Goal: Information Seeking & Learning: Learn about a topic

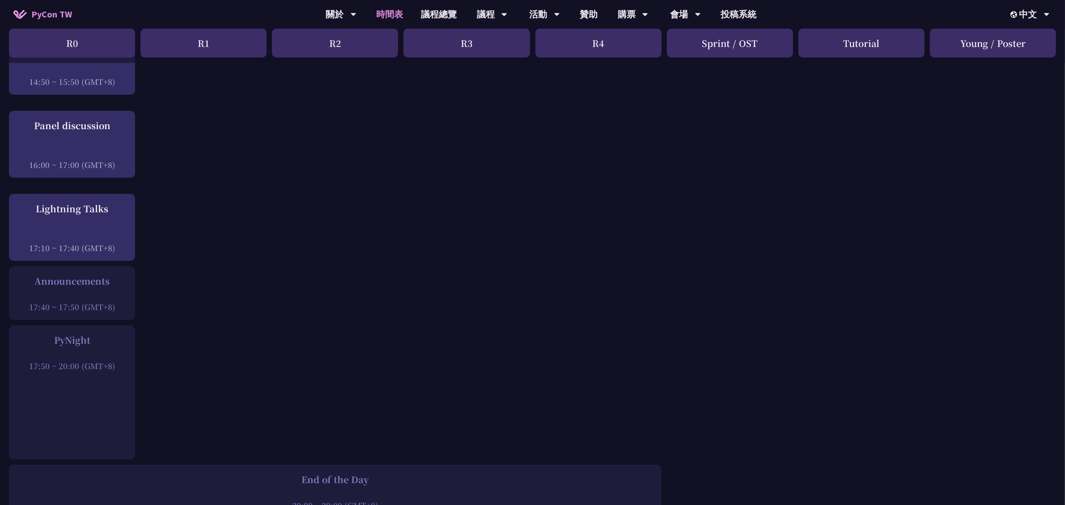
scroll to position [783, 0]
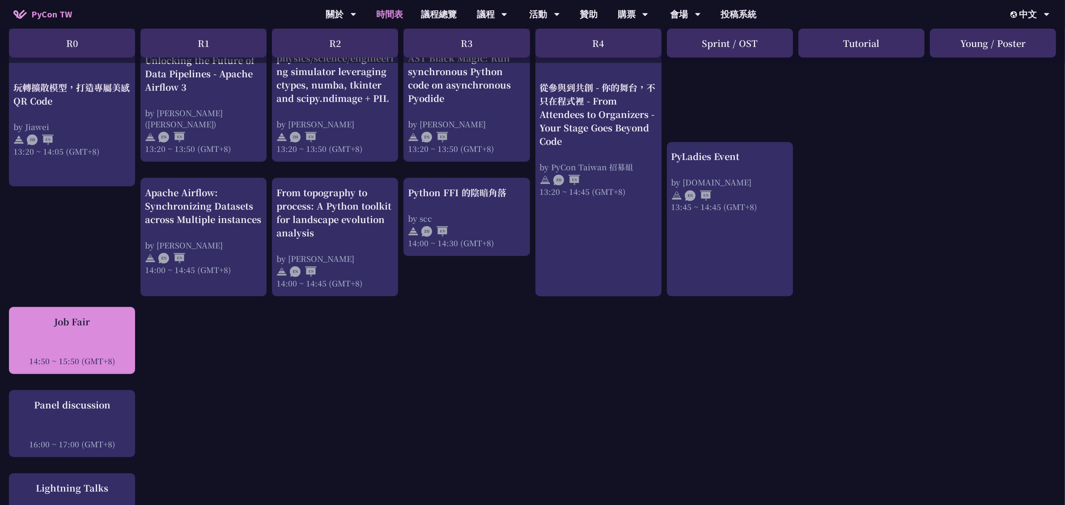
click at [68, 315] on div "Job Fair" at bounding box center [71, 321] width 117 height 13
click at [89, 315] on div "Job Fair 14:50 ~ 15:50 (GMT+8)" at bounding box center [71, 340] width 117 height 51
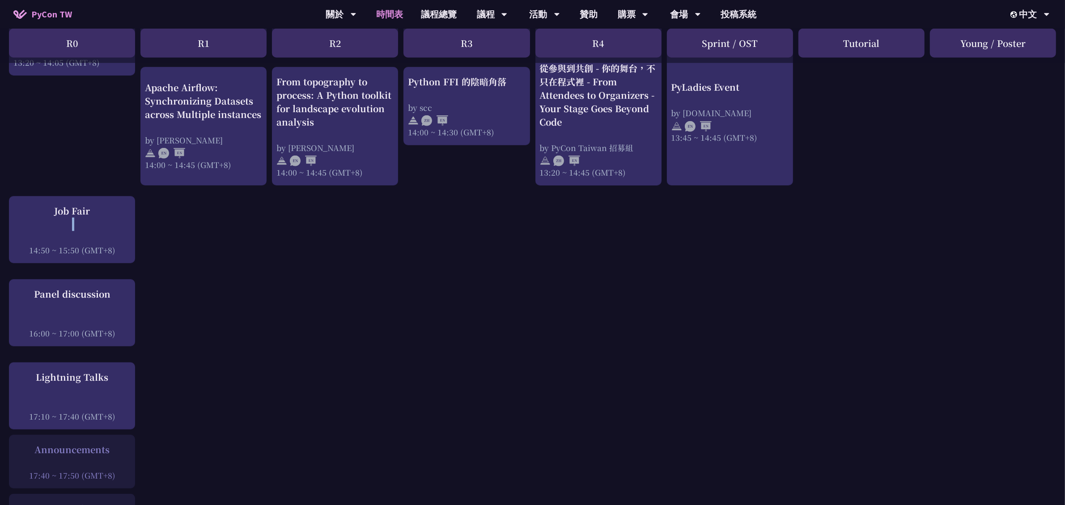
scroll to position [895, 0]
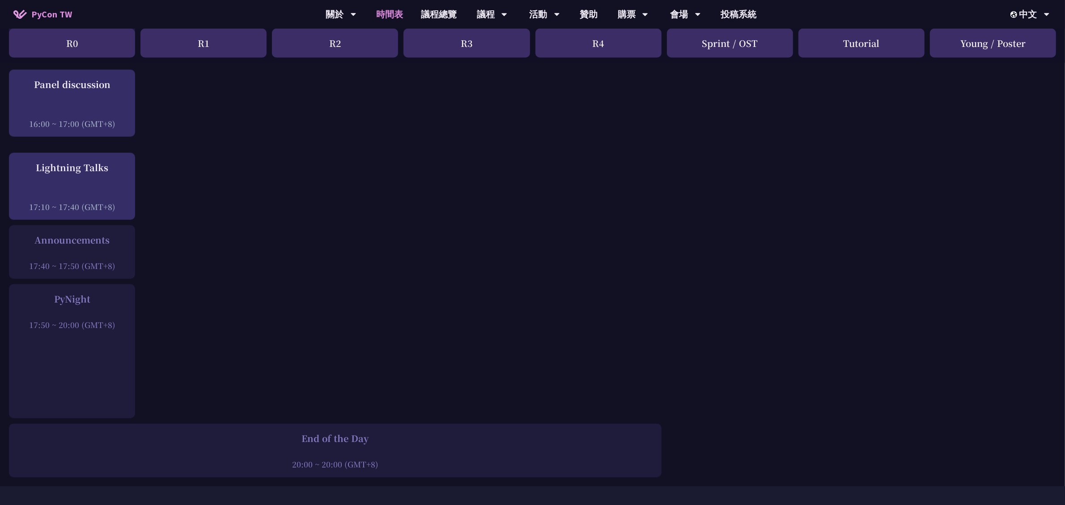
scroll to position [1007, 0]
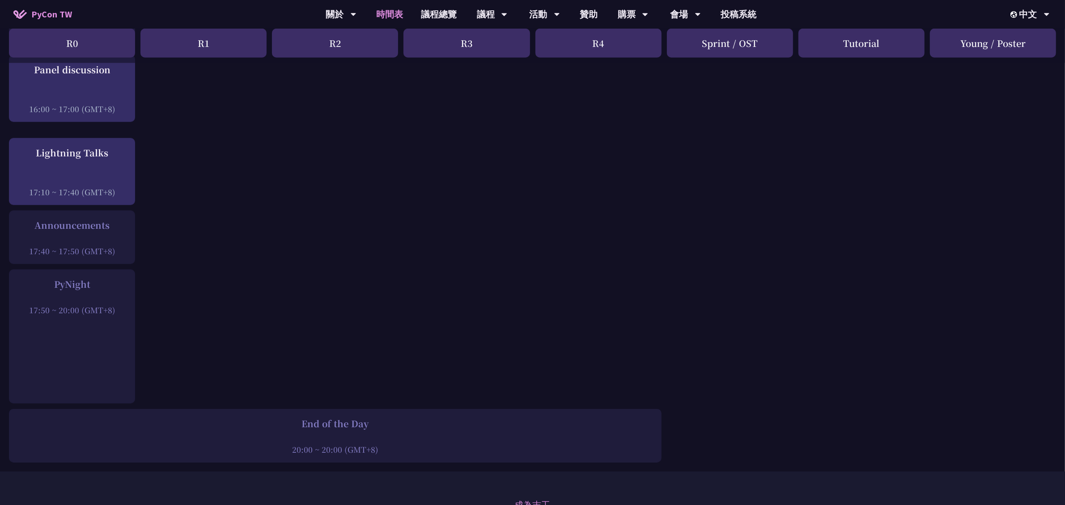
click at [87, 291] on div at bounding box center [71, 297] width 117 height 13
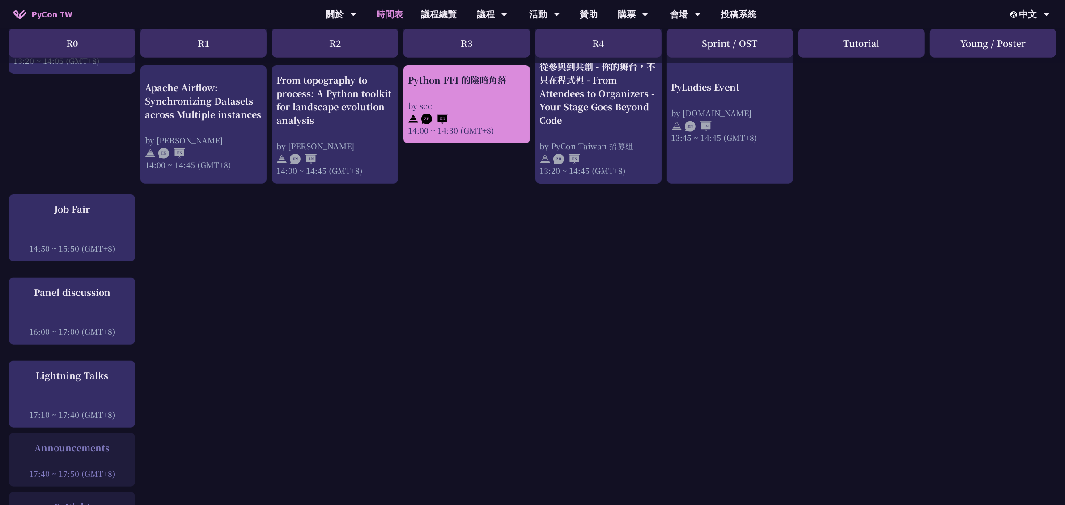
scroll to position [895, 0]
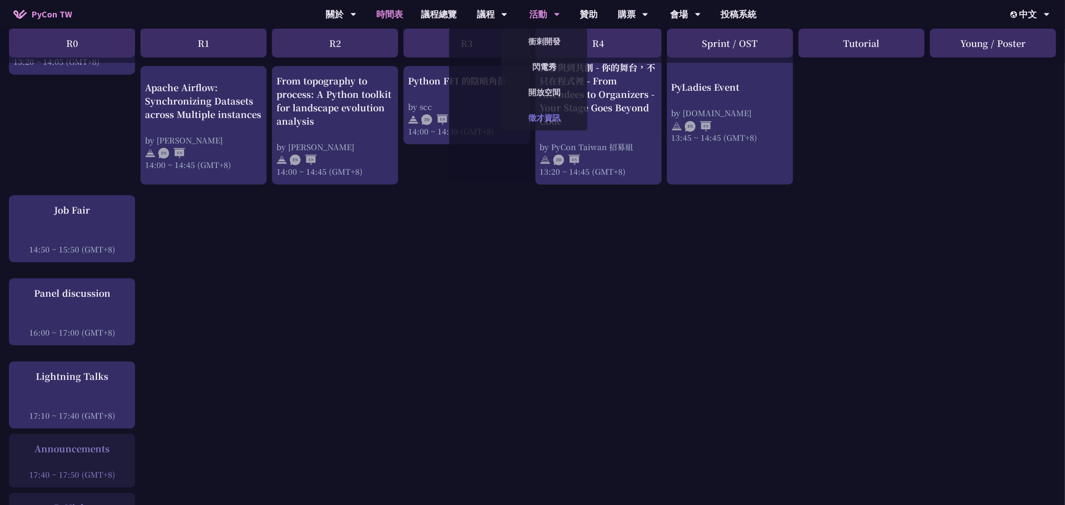
click at [534, 108] on link "徵才資訊" at bounding box center [544, 117] width 86 height 21
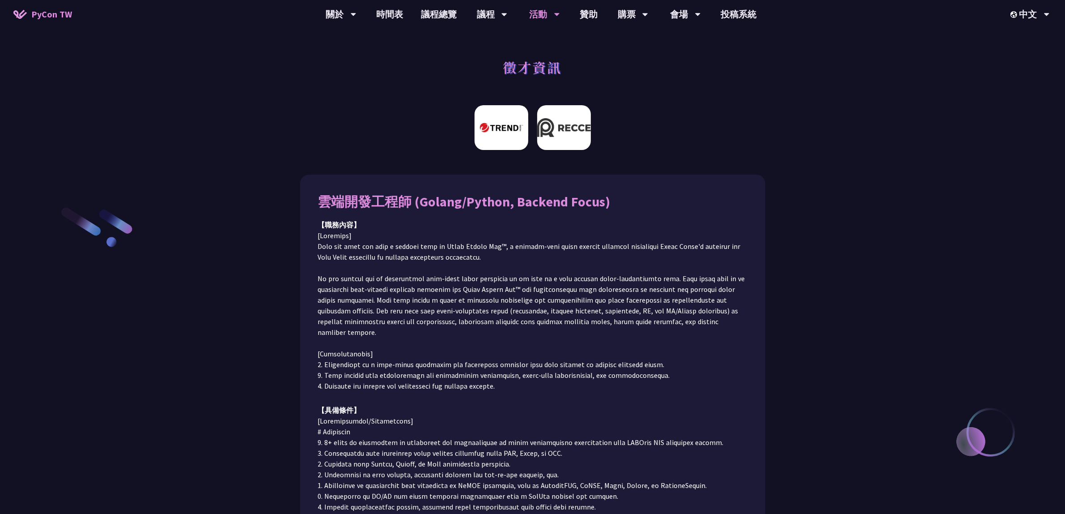
click at [567, 143] on img at bounding box center [564, 127] width 54 height 45
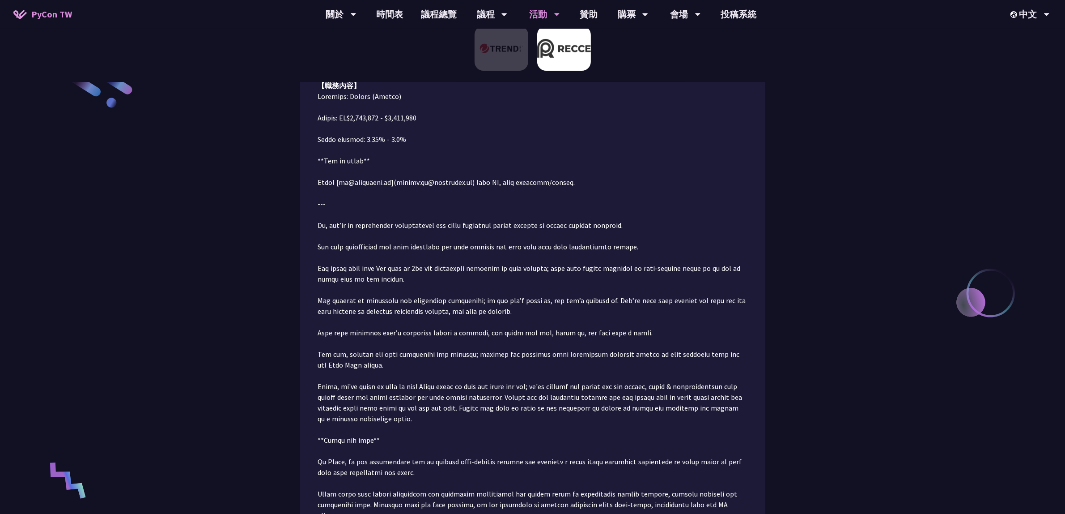
scroll to position [112, 0]
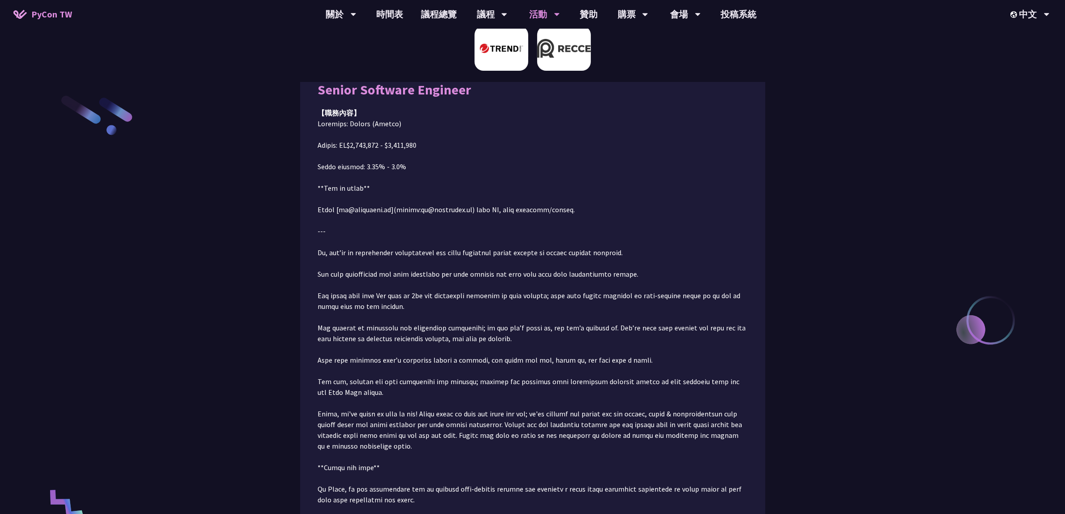
click at [502, 58] on img at bounding box center [502, 48] width 54 height 45
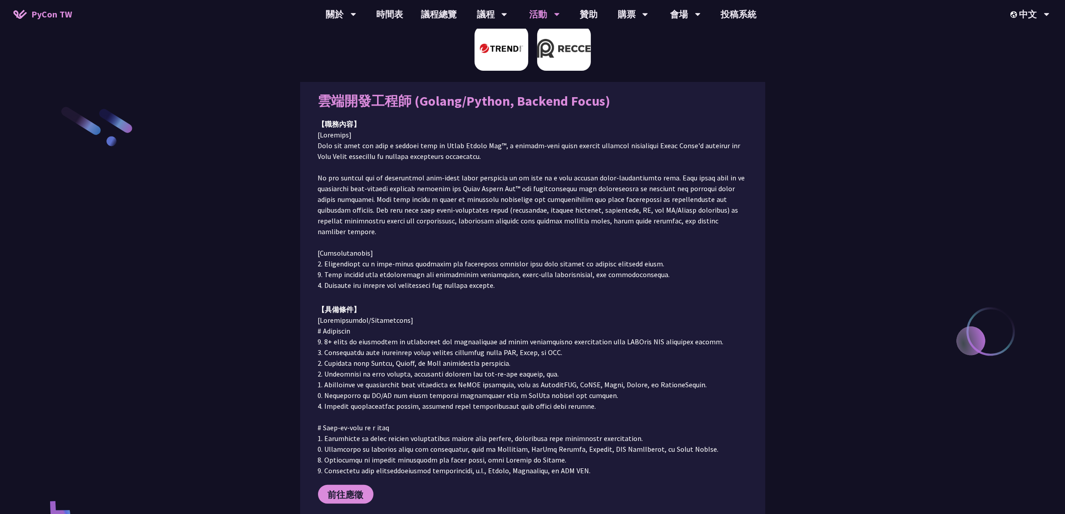
click at [575, 64] on img at bounding box center [564, 48] width 54 height 45
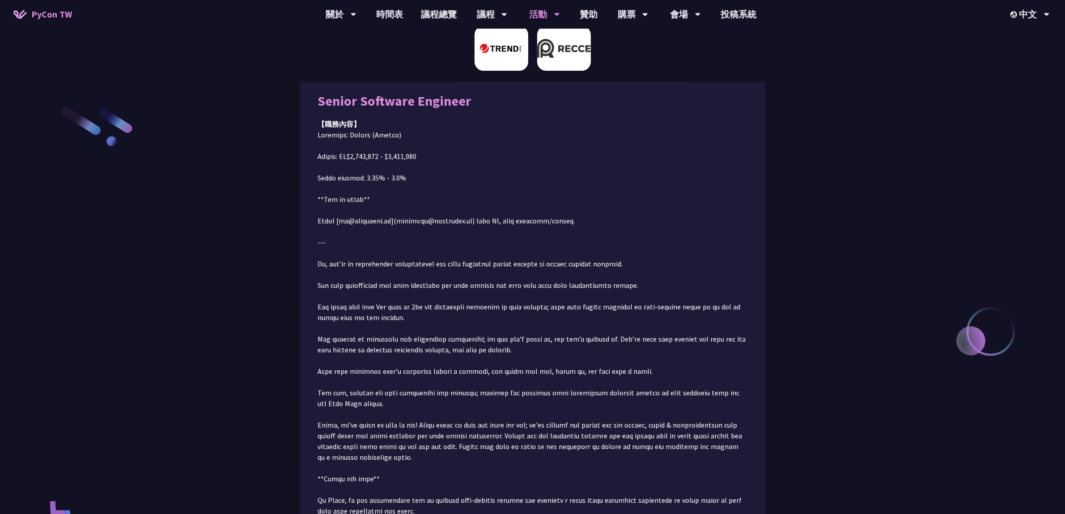
click at [483, 50] on img at bounding box center [502, 48] width 54 height 45
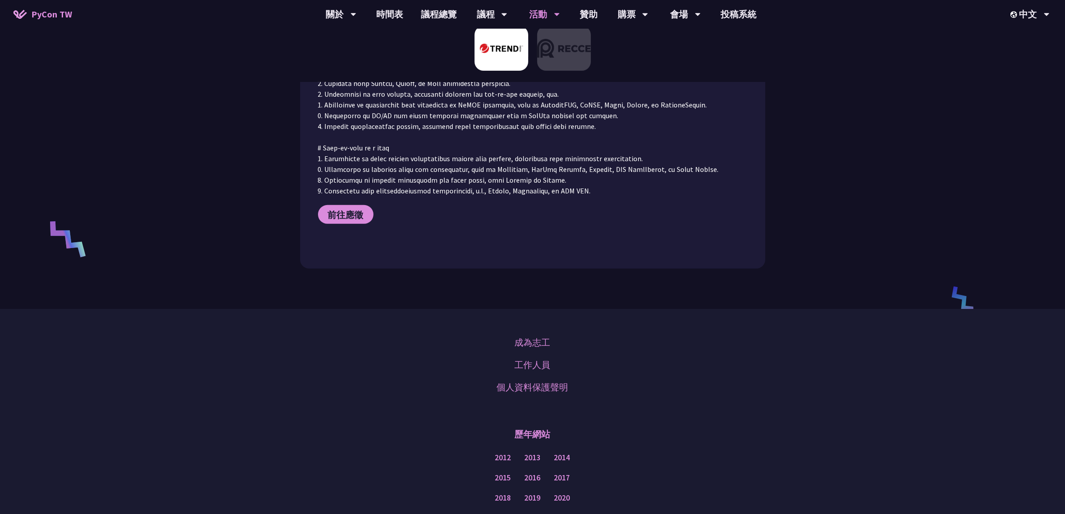
scroll to position [212, 0]
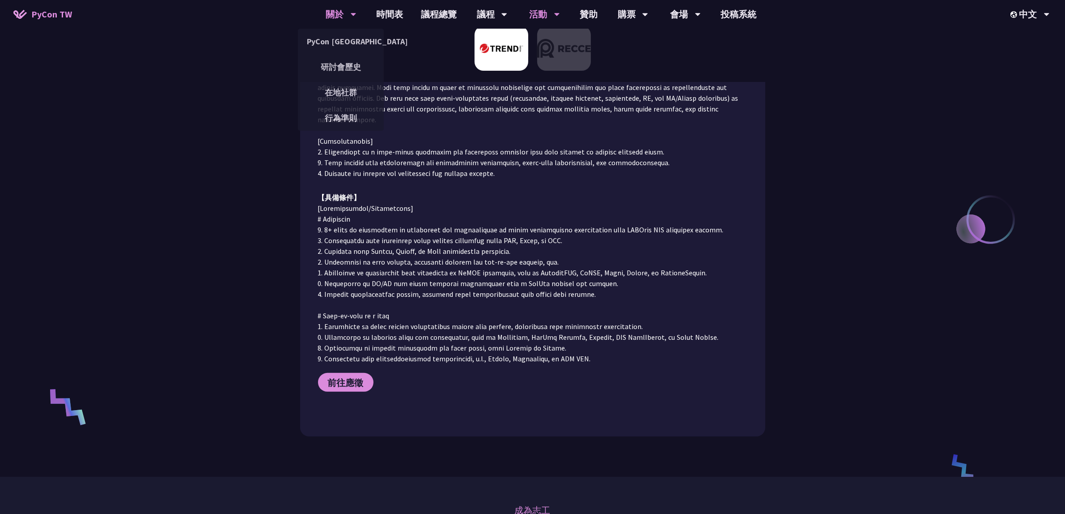
click at [339, 13] on div "關於" at bounding box center [341, 14] width 30 height 29
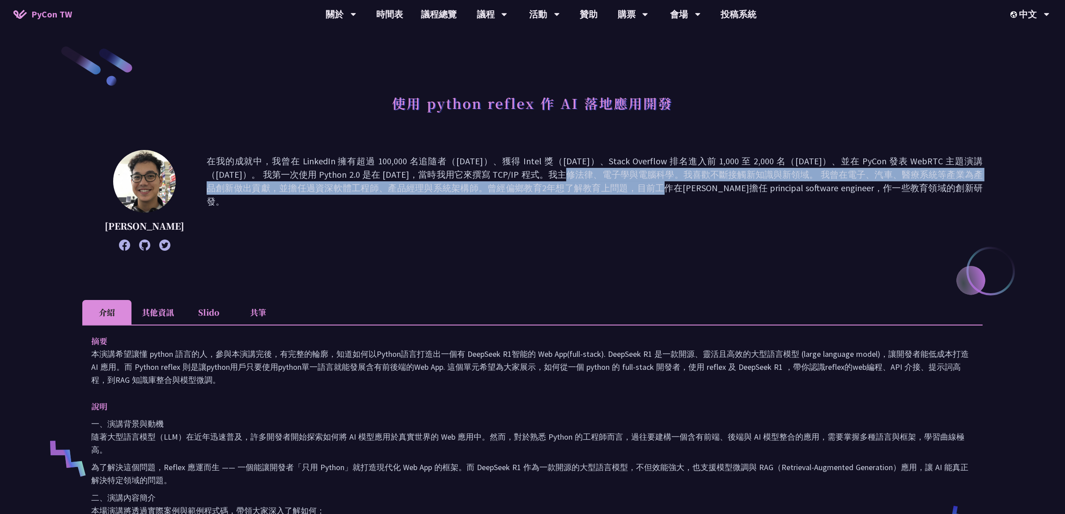
drag, startPoint x: 384, startPoint y: 171, endPoint x: 427, endPoint y: 236, distance: 78.0
click at [420, 209] on p "在我的成就中，我曾在 LinkedIn 擁有超過 100,000 名追隨者（2017 年）、獲得 Intel 獎（2018 年）、Stack Overflow…" at bounding box center [595, 200] width 776 height 92
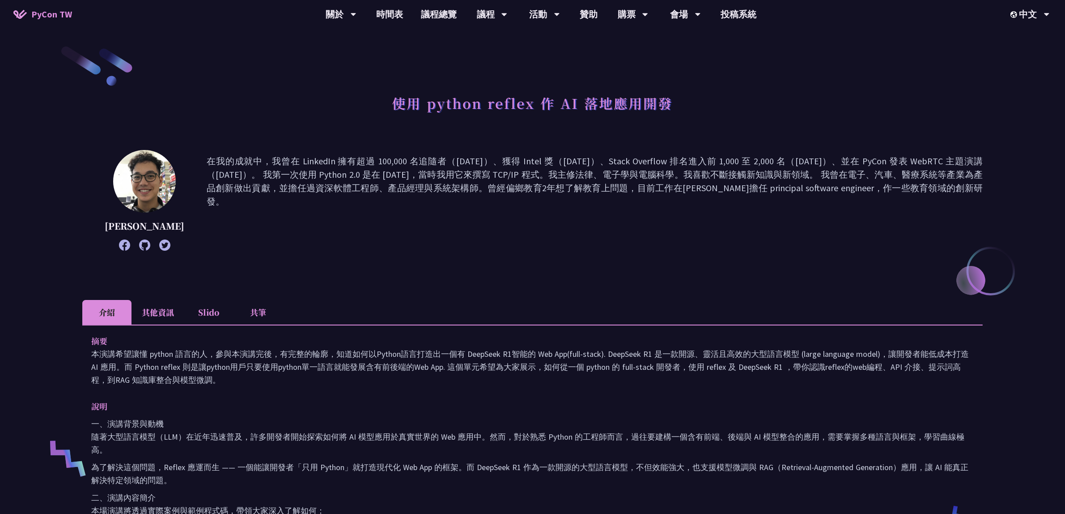
click at [444, 343] on p "摘要" at bounding box center [523, 340] width 865 height 13
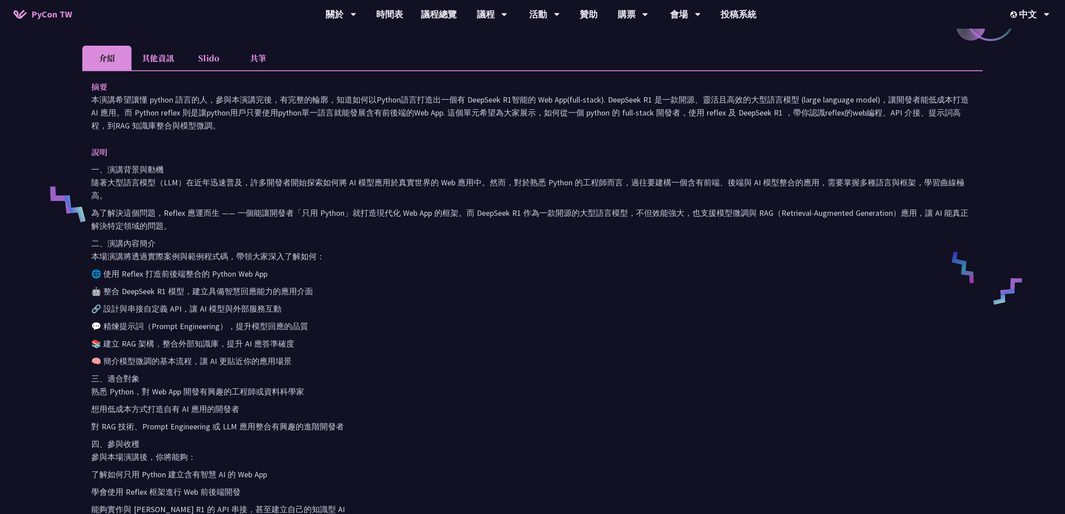
scroll to position [280, 0]
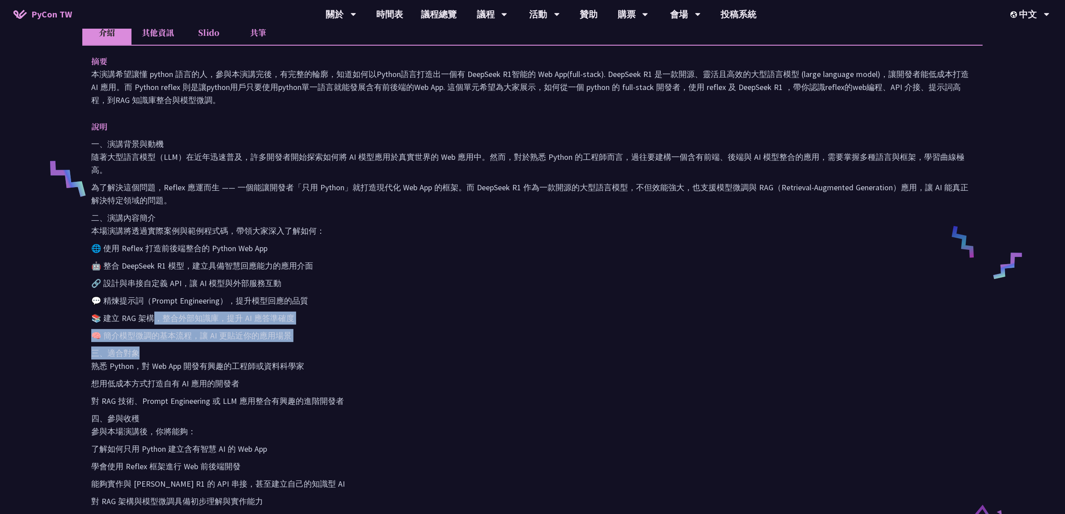
drag, startPoint x: 193, startPoint y: 343, endPoint x: 152, endPoint y: 319, distance: 47.3
click at [152, 319] on div "一、演講背景與動機 隨著大型語言模型（LLM）在近年迅速普及，許多開發者開始探索如何將 AI 模型應用於真實世界的 Web 應用中。然而，對於熟悉 Pytho…" at bounding box center [532, 322] width 883 height 370
click at [218, 321] on p "📚 建立 RAG 架構，整合外部知識庫，提升 AI 應答準確度" at bounding box center [532, 317] width 883 height 13
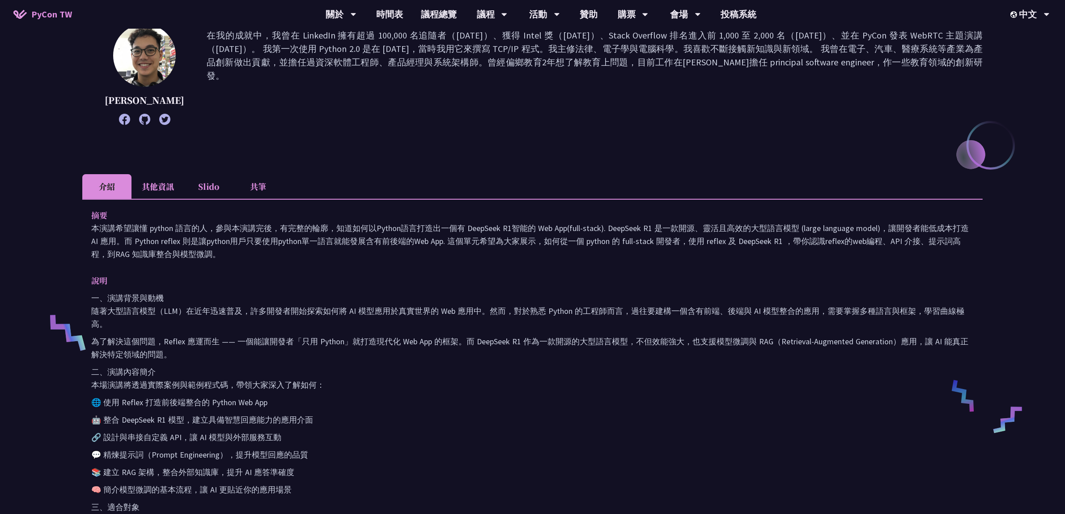
scroll to position [0, 0]
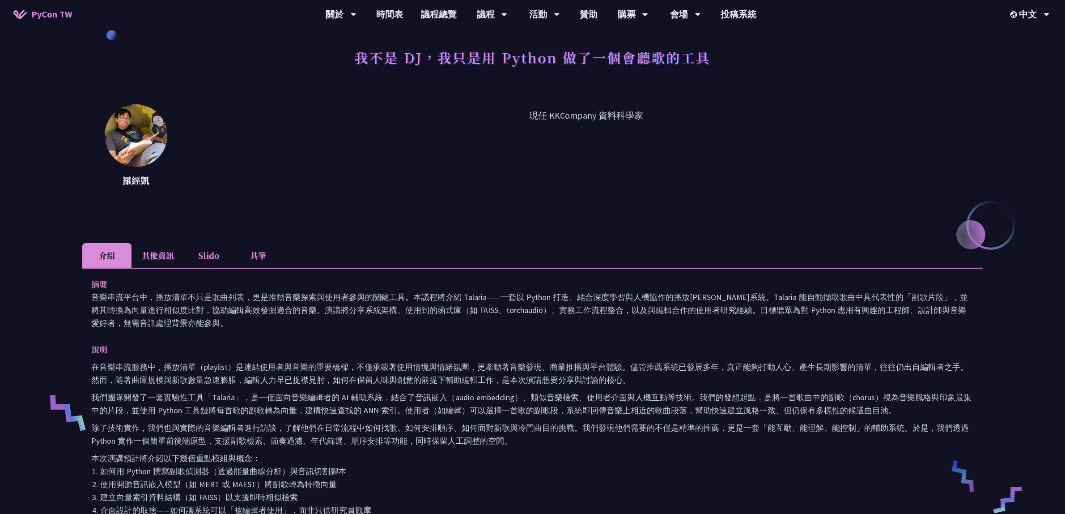
scroll to position [112, 0]
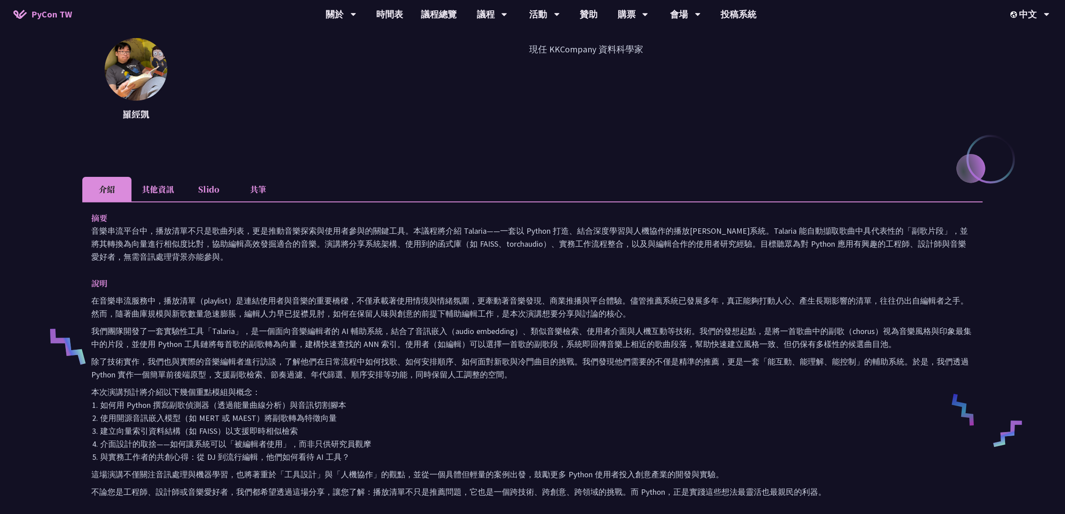
drag, startPoint x: 474, startPoint y: 277, endPoint x: 492, endPoint y: 342, distance: 67.3
click at [492, 342] on div "說明 在音樂串流服務中，播放清單（playlist）是連結使用者與音樂的重要橋樑，不僅承載著使用情境與情緒氛圍，更牽動著音樂發現、商業推播與平台體驗。儘管推薦…" at bounding box center [532, 386] width 883 height 221
click at [497, 351] on div "在音樂串流服務中，播放清單（playlist）是連結使用者與音樂的重要橋樑，不僅承載著使用情境與情緒氛圍，更牽動著音樂發現、商業推播與平台體驗。儘管推薦系統已…" at bounding box center [532, 396] width 883 height 204
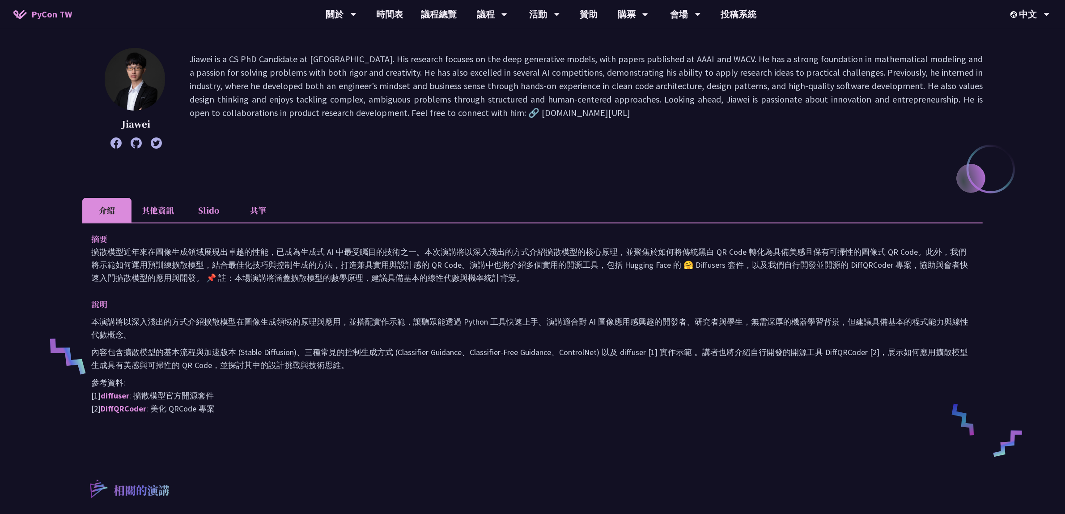
scroll to position [112, 0]
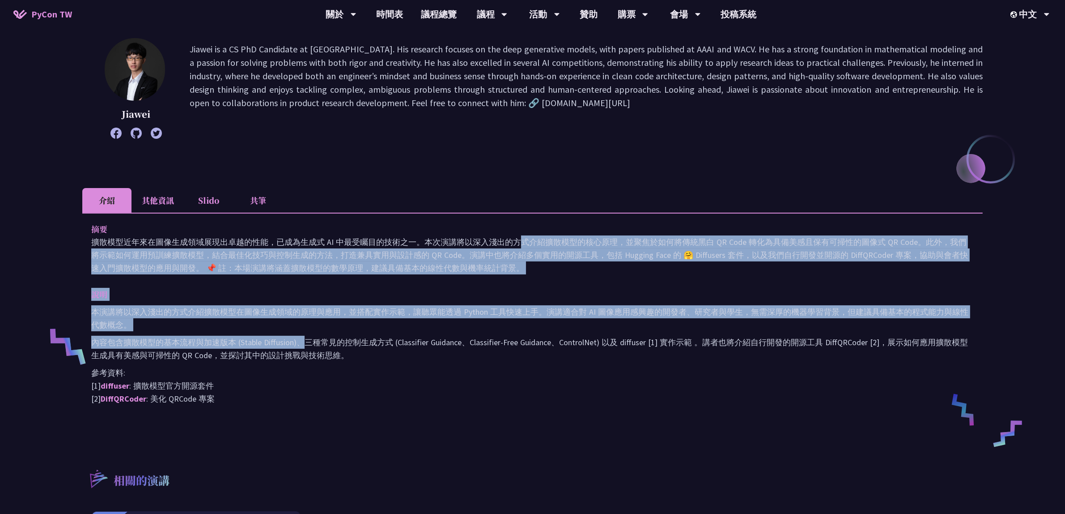
drag, startPoint x: 349, startPoint y: 247, endPoint x: 302, endPoint y: 337, distance: 100.8
click at [302, 337] on div "摘要 擴散模型近年來在圖像生成領域展現出卓越的性能，已成為生成式 AI 中最受矚目的技術之一。本次演講將以深入淺出的方式介紹擴散模型的核心原理，並聚焦於如何將…" at bounding box center [532, 319] width 900 height 215
drag, startPoint x: 197, startPoint y: 367, endPoint x: 197, endPoint y: 376, distance: 8.9
click at [197, 369] on p "參考資料: [1] diffuser : 擴散模型官方開源套件 [2] DiffQRCoder : 美化 QRCode 專案" at bounding box center [532, 385] width 883 height 39
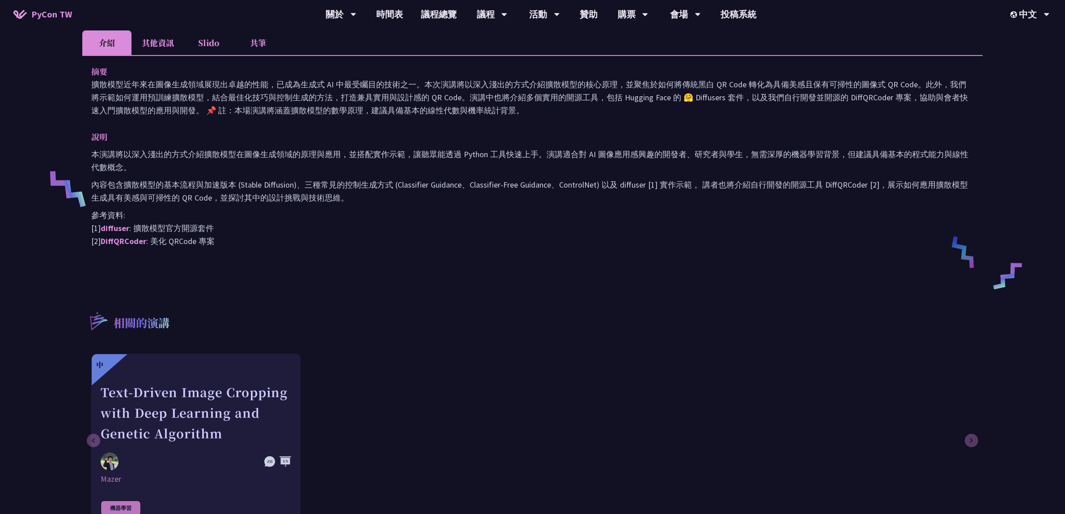
scroll to position [168, 0]
